Goal: Task Accomplishment & Management: Use online tool/utility

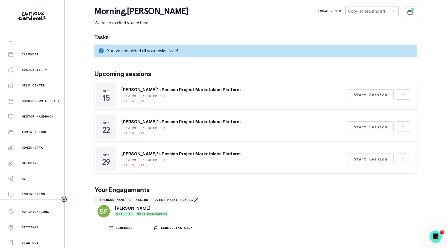
click at [24, 140] on div "Home Students Finance Browse Mentors Guardian Guide Calendar Availability Help …" at bounding box center [32, 120] width 64 height 158
click at [25, 147] on p "Admin Data" at bounding box center [32, 147] width 21 height 4
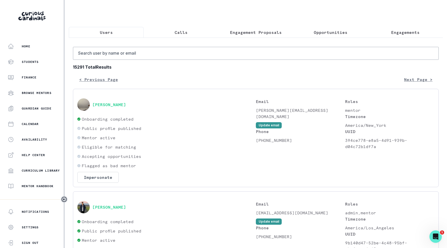
click at [384, 27] on button "Engagements" at bounding box center [405, 32] width 75 height 11
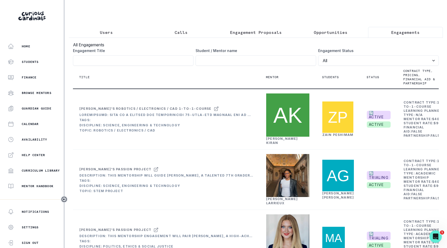
click at [123, 57] on div "Engagement Title" at bounding box center [133, 57] width 121 height 18
click at [126, 61] on input "Engagement Title" at bounding box center [133, 60] width 121 height 10
paste input "[PERSON_NAME]'s Finance/Trading Exploratory Mentorship"
type input "[PERSON_NAME]'s Finance/Trading Exploratory Mentorship"
click button "submit" at bounding box center [0, 0] width 0 height 0
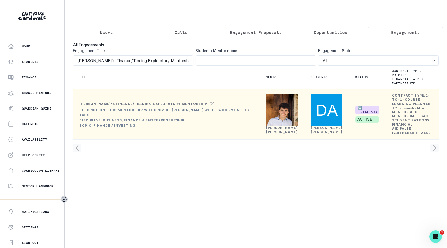
click at [270, 134] on link "[PERSON_NAME]" at bounding box center [282, 130] width 32 height 8
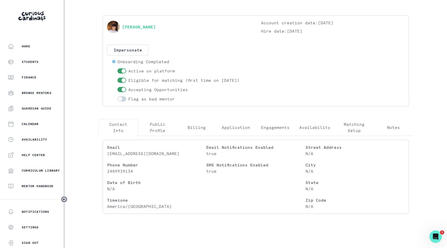
scroll to position [15, 0]
click at [322, 81] on div "[PERSON_NAME] Account creation date: [DATE] Hire date: [DATE] Impersonate Confi…" at bounding box center [256, 62] width 298 height 82
click at [268, 73] on div "[PERSON_NAME] Account creation date: [DATE] Hire date: [DATE] Impersonate Confi…" at bounding box center [256, 62] width 298 height 82
click at [300, 63] on div "[PERSON_NAME] Account creation date: [DATE] Hire date: [DATE] Impersonate Confi…" at bounding box center [256, 62] width 298 height 82
click at [263, 133] on button "Engagements" at bounding box center [275, 128] width 39 height 17
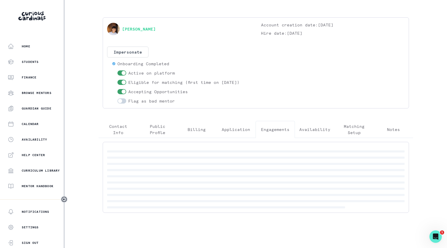
scroll to position [0, 0]
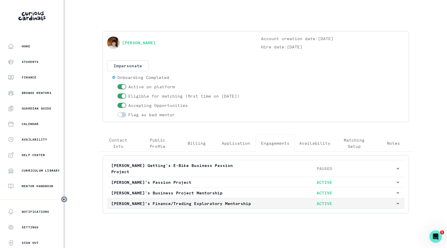
click at [382, 200] on p "ACTIVE" at bounding box center [324, 203] width 142 height 6
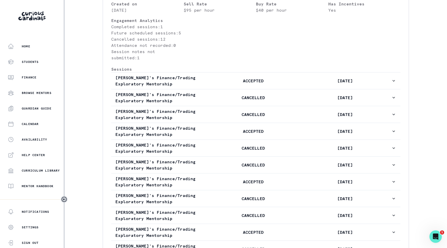
scroll to position [242, 0]
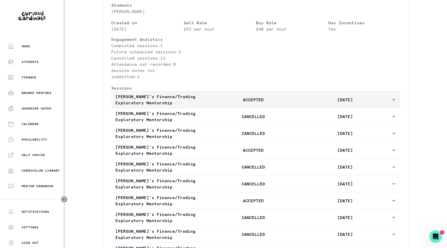
click at [301, 100] on p "[DATE]" at bounding box center [345, 99] width 92 height 6
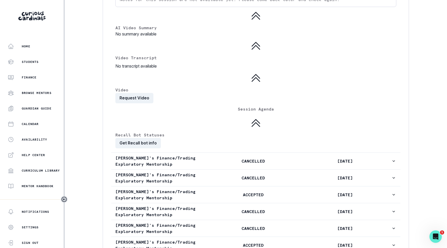
scroll to position [458, 0]
click at [145, 145] on button "Get Recall bot info" at bounding box center [138, 143] width 46 height 10
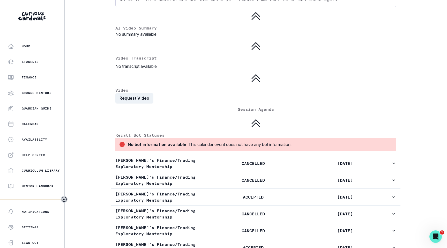
click at [212, 144] on div "This calendar event does not have any bot information." at bounding box center [239, 144] width 103 height 6
click at [236, 144] on div "This calendar event does not have any bot information." at bounding box center [239, 144] width 103 height 6
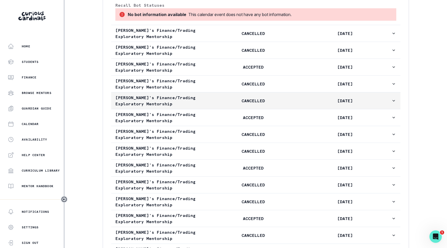
scroll to position [589, 0]
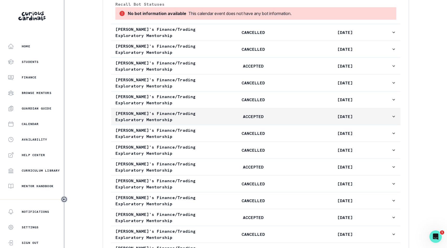
click at [194, 112] on p "[PERSON_NAME]'s Finance/Trading Exploratory Mentorship" at bounding box center [161, 116] width 92 height 12
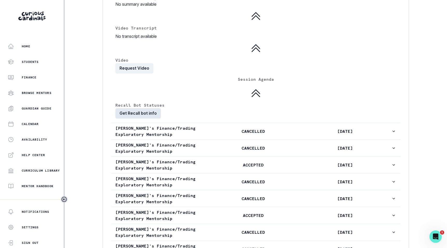
click at [142, 114] on button "Get Recall bot info" at bounding box center [138, 113] width 46 height 10
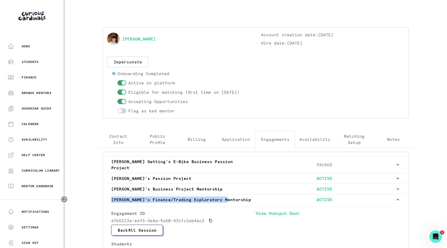
scroll to position [0, 0]
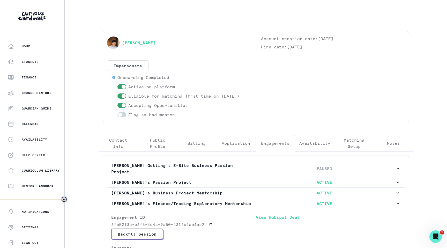
click at [87, 156] on div "Home Students Finance Browse Mentors Guardian Guide Calendar Availability Help …" at bounding box center [223, 124] width 447 height 248
click at [31, 44] on div "Home" at bounding box center [36, 46] width 56 height 6
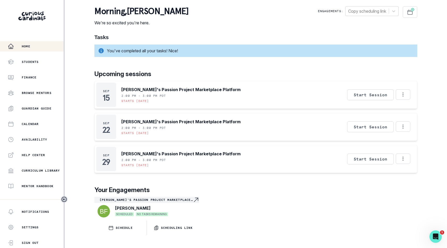
click at [190, 15] on div "morning , [PERSON_NAME] We're so excited you're here. Engagements: Copy schedul…" at bounding box center [255, 16] width 323 height 20
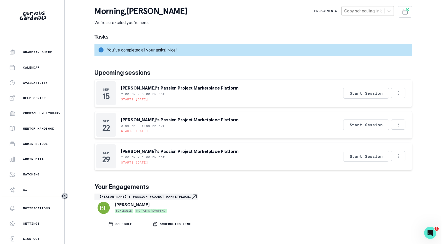
scroll to position [70, 0]
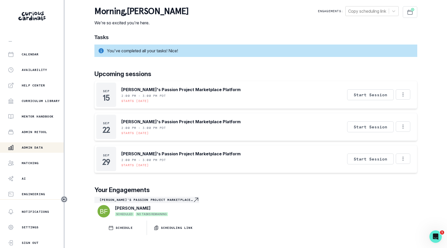
click at [31, 147] on p "Admin Data" at bounding box center [32, 147] width 21 height 4
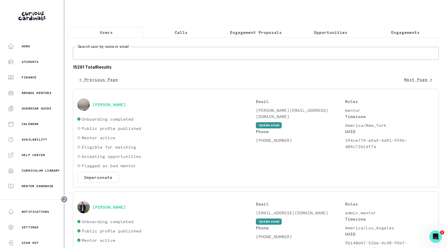
click at [135, 54] on input "Search user by name or email" at bounding box center [256, 53] width 366 height 13
type input "[PERSON_NAME]"
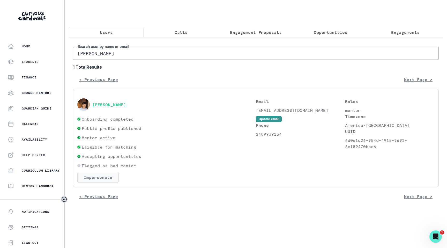
click at [96, 183] on button "Impersonate" at bounding box center [97, 177] width 41 height 11
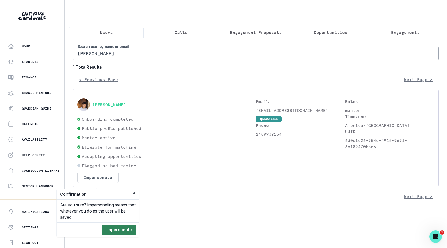
click at [121, 229] on button "Impersonate" at bounding box center [119, 230] width 34 height 10
